Goal: Information Seeking & Learning: Learn about a topic

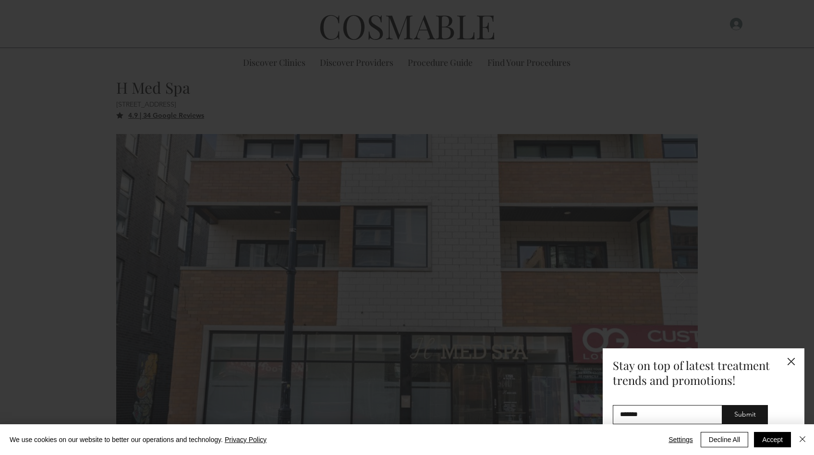
click at [798, 357] on div "Subscribe - Consumer" at bounding box center [704, 396] width 202 height 97
click at [788, 360] on icon "Back to site" at bounding box center [791, 361] width 7 height 7
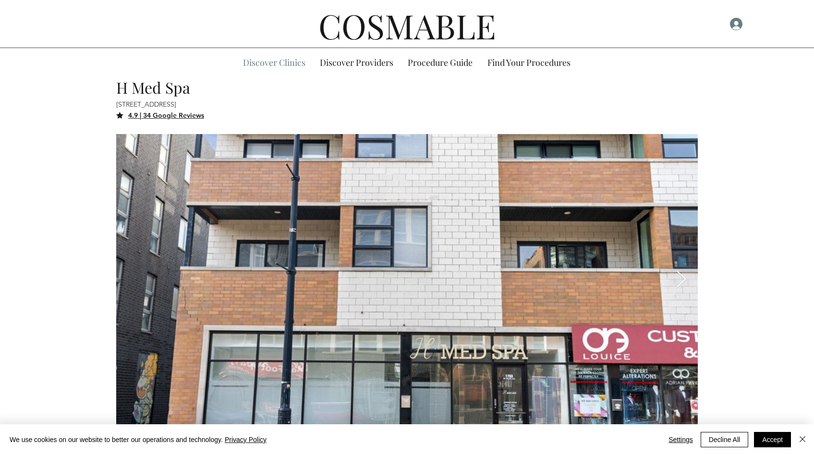
click at [300, 65] on p "Discover Clinics" at bounding box center [274, 62] width 72 height 29
click at [357, 66] on p "Discover Providers" at bounding box center [356, 62] width 83 height 29
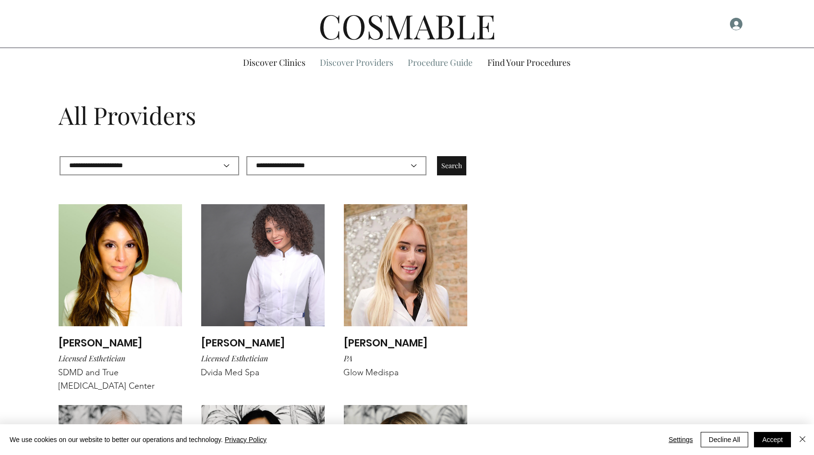
click at [416, 64] on p "Procedure Guide" at bounding box center [440, 62] width 74 height 29
